Goal: Complete application form

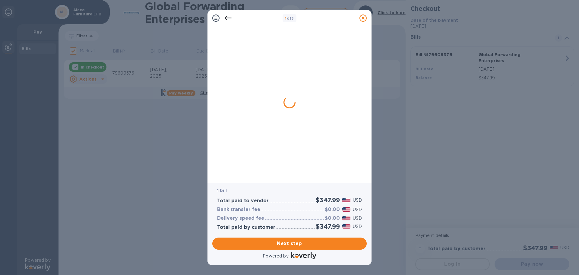
checkbox input "false"
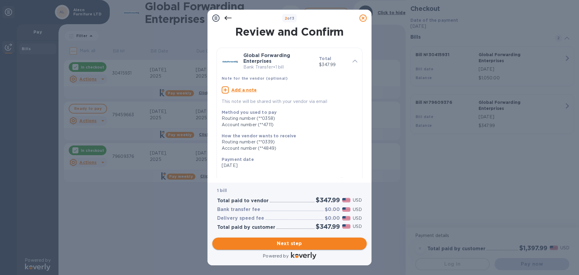
click at [301, 245] on span "Next step" at bounding box center [289, 243] width 145 height 7
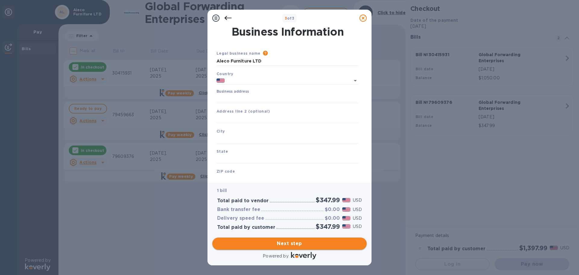
type input "[GEOGRAPHIC_DATA]"
click at [270, 99] on input "Business address" at bounding box center [288, 98] width 142 height 9
type input "[STREET_ADDRESS]"
click at [245, 139] on input "text" at bounding box center [288, 138] width 142 height 9
type input "[PERSON_NAME]"
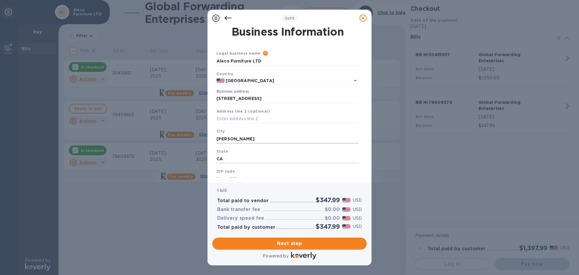
type input "CA"
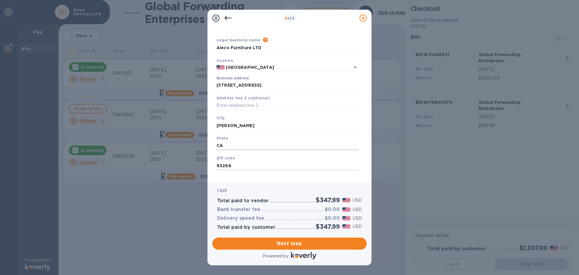
scroll to position [20, 0]
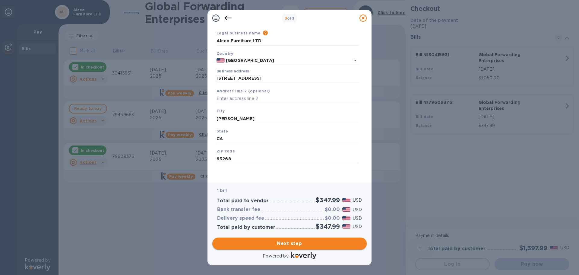
type input "93268"
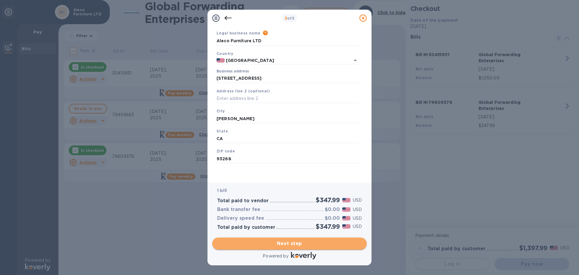
click at [303, 245] on span "Next step" at bounding box center [289, 243] width 145 height 7
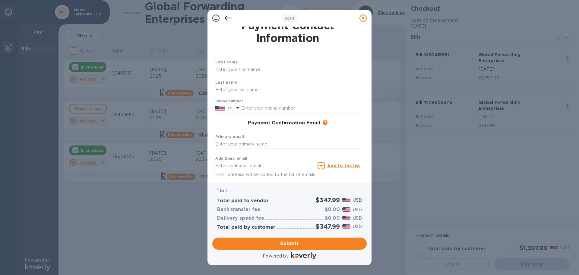
scroll to position [0, 0]
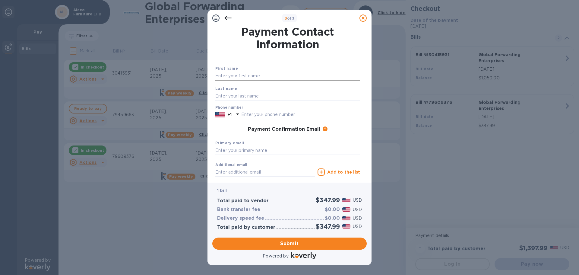
click at [255, 77] on input "text" at bounding box center [287, 75] width 145 height 9
type input "Aermando"
type input "[PERSON_NAME]"
click at [282, 85] on div "Last name [PERSON_NAME]" at bounding box center [288, 93] width 150 height 20
drag, startPoint x: 261, startPoint y: 114, endPoint x: 264, endPoint y: 113, distance: 3.1
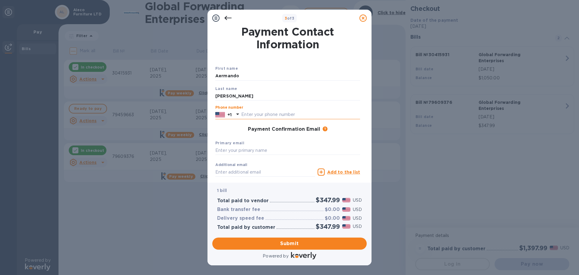
click at [261, 114] on input "text" at bounding box center [300, 114] width 119 height 9
type input "3232668444"
click at [252, 153] on input "text" at bounding box center [287, 150] width 145 height 9
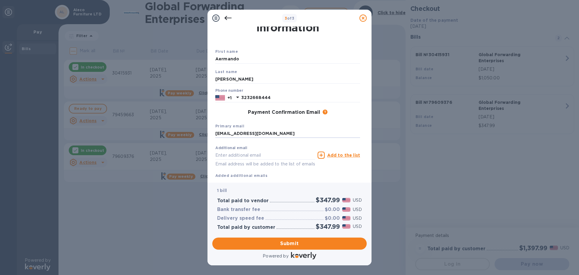
scroll to position [34, 0]
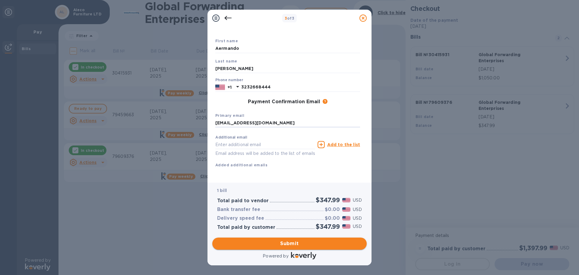
click at [305, 244] on span "Submit" at bounding box center [289, 243] width 145 height 7
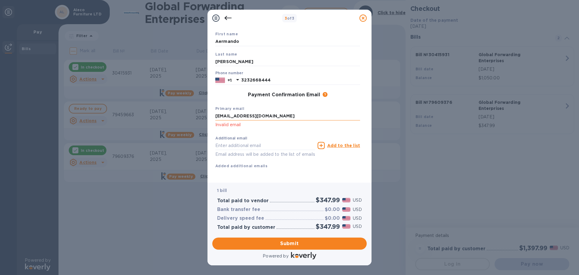
click at [261, 116] on input "[EMAIL_ADDRESS][DOMAIN_NAME]" at bounding box center [287, 116] width 145 height 9
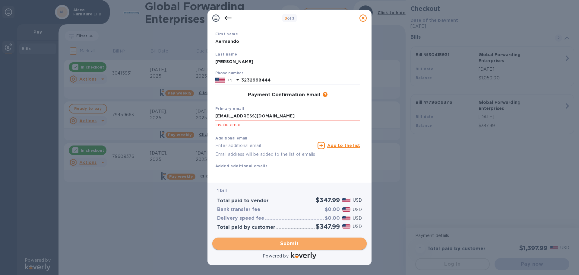
click at [290, 243] on span "Submit" at bounding box center [289, 243] width 145 height 7
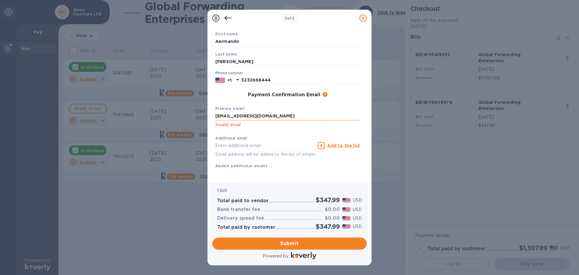
click at [267, 115] on input "[EMAIL_ADDRESS][DOMAIN_NAME]" at bounding box center [287, 116] width 145 height 9
type input "[EMAIL_ADDRESS][DOMAIN_NAME]"
click at [291, 241] on span "Submit" at bounding box center [289, 243] width 145 height 7
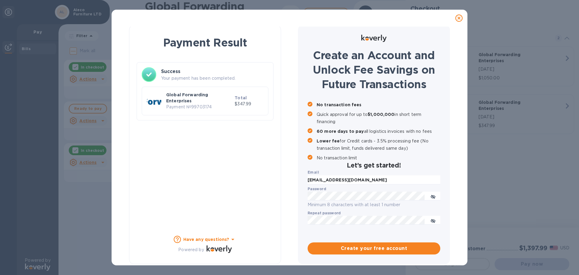
scroll to position [3, 0]
